Goal: Task Accomplishment & Management: Manage account settings

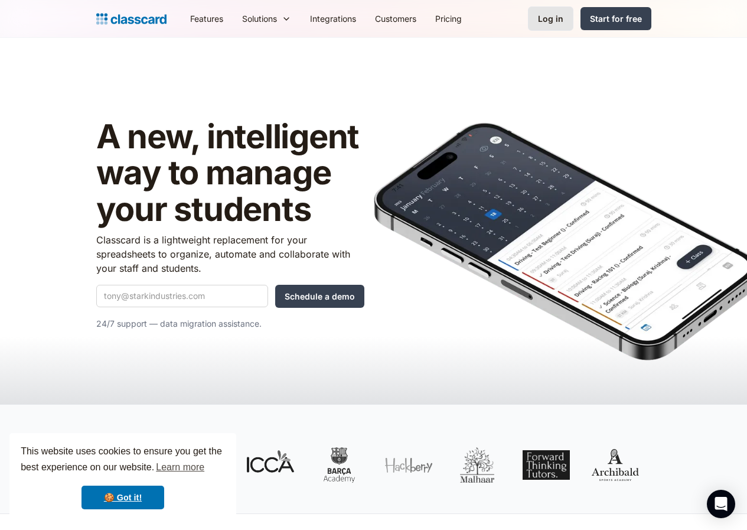
click at [564, 18] on div "Log in" at bounding box center [550, 18] width 25 height 12
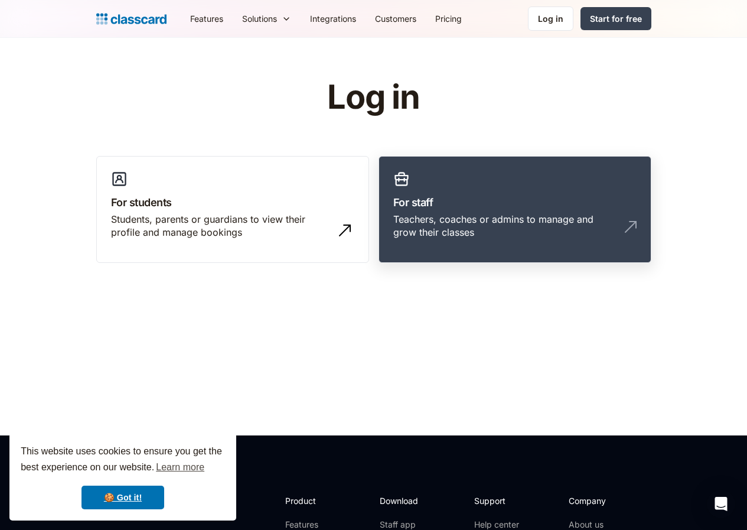
click at [464, 196] on h3 "For staff" at bounding box center [514, 202] width 243 height 16
